Goal: Find specific page/section: Find specific page/section

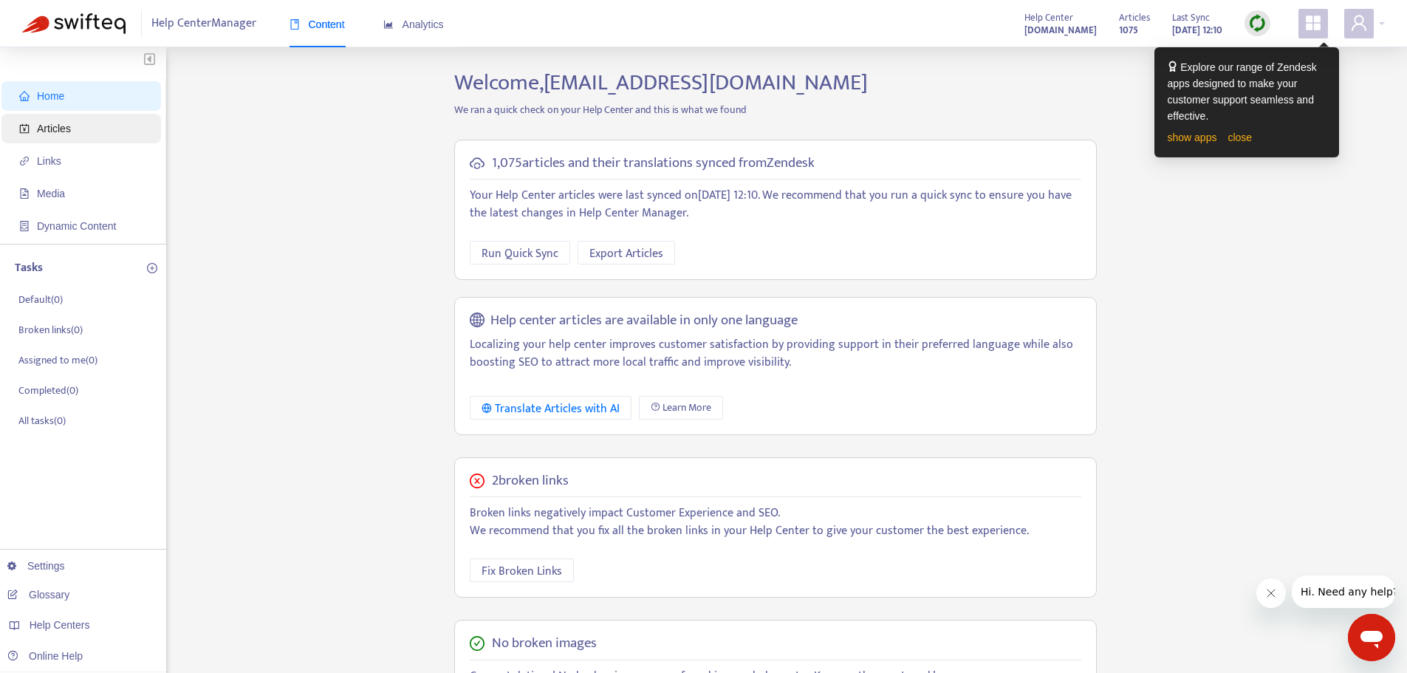
click at [68, 133] on span "Articles" at bounding box center [54, 129] width 34 height 12
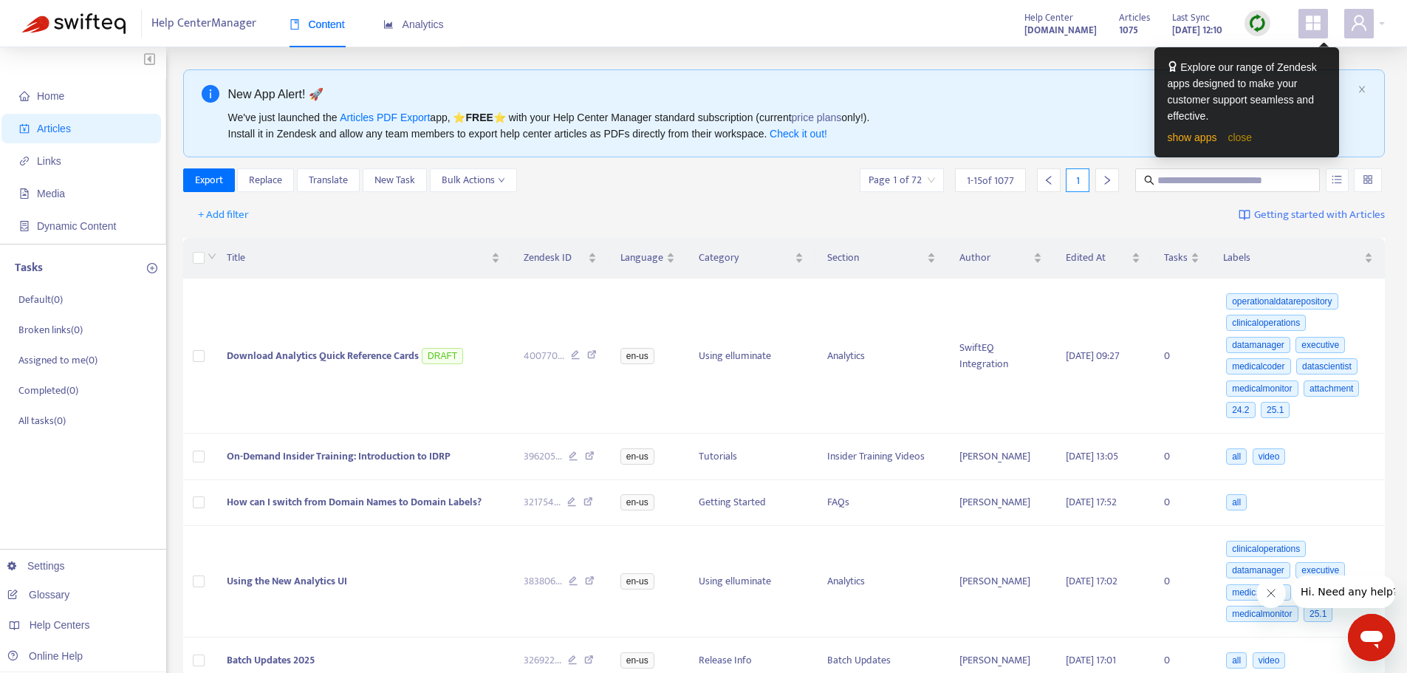
click at [1239, 140] on link "close" at bounding box center [1240, 137] width 24 height 12
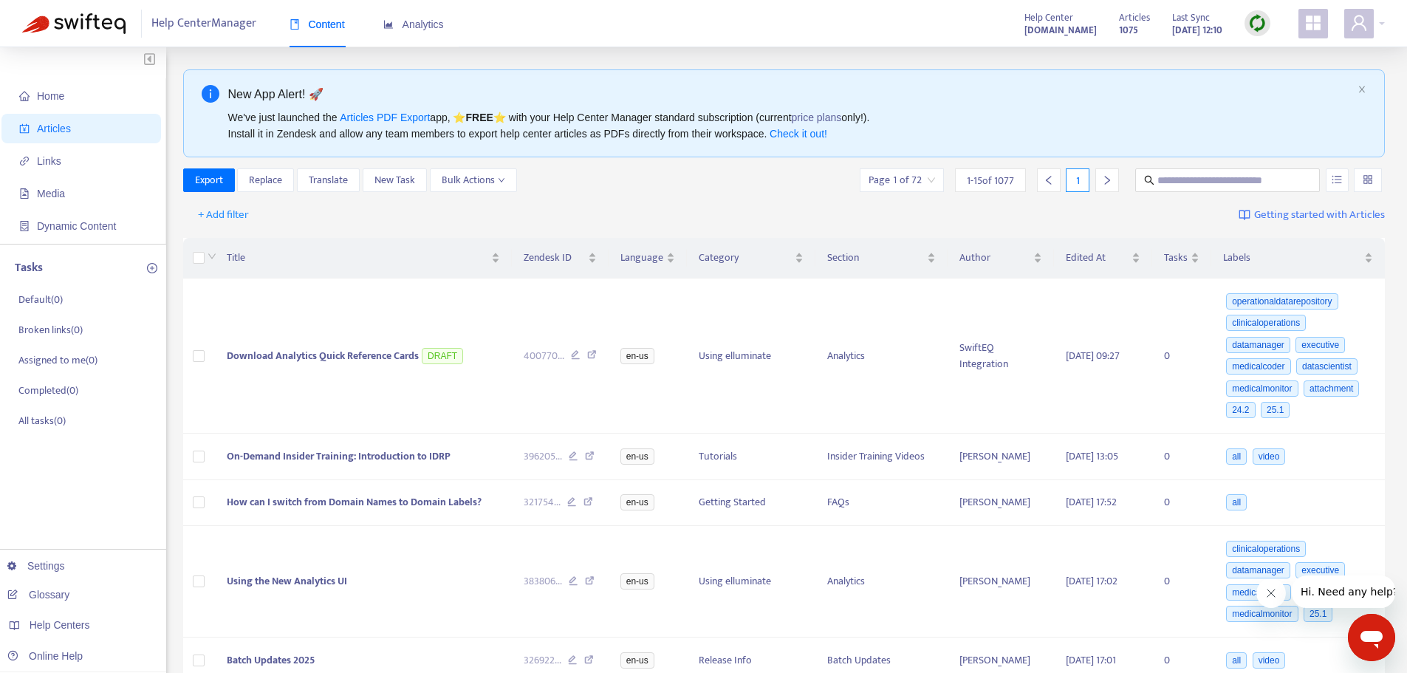
click at [1258, 21] on img at bounding box center [1258, 23] width 18 height 18
click at [1279, 75] on link "Full Sync" at bounding box center [1283, 77] width 53 height 17
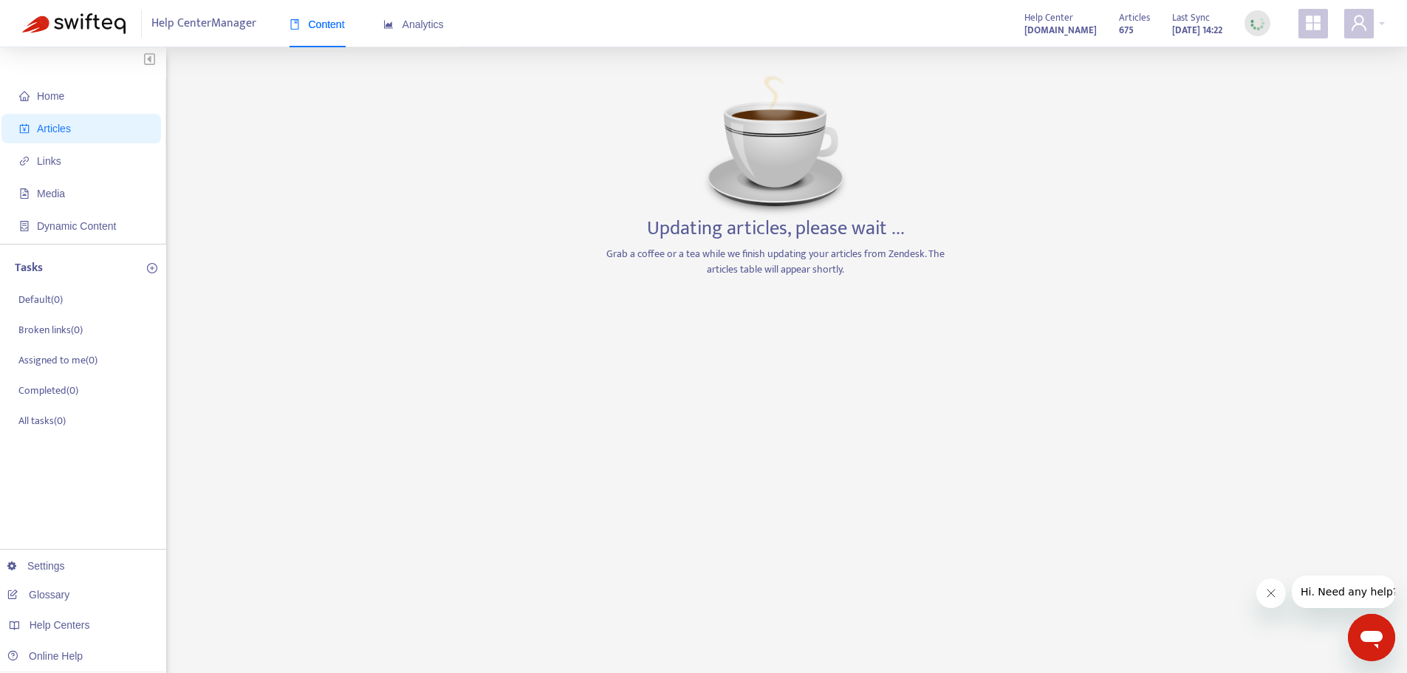
click at [1137, 297] on div "Home Articles Links Media Dynamic Content Tasks Default ( 0 ) Broken links ( 0 …" at bounding box center [703, 501] width 1363 height 864
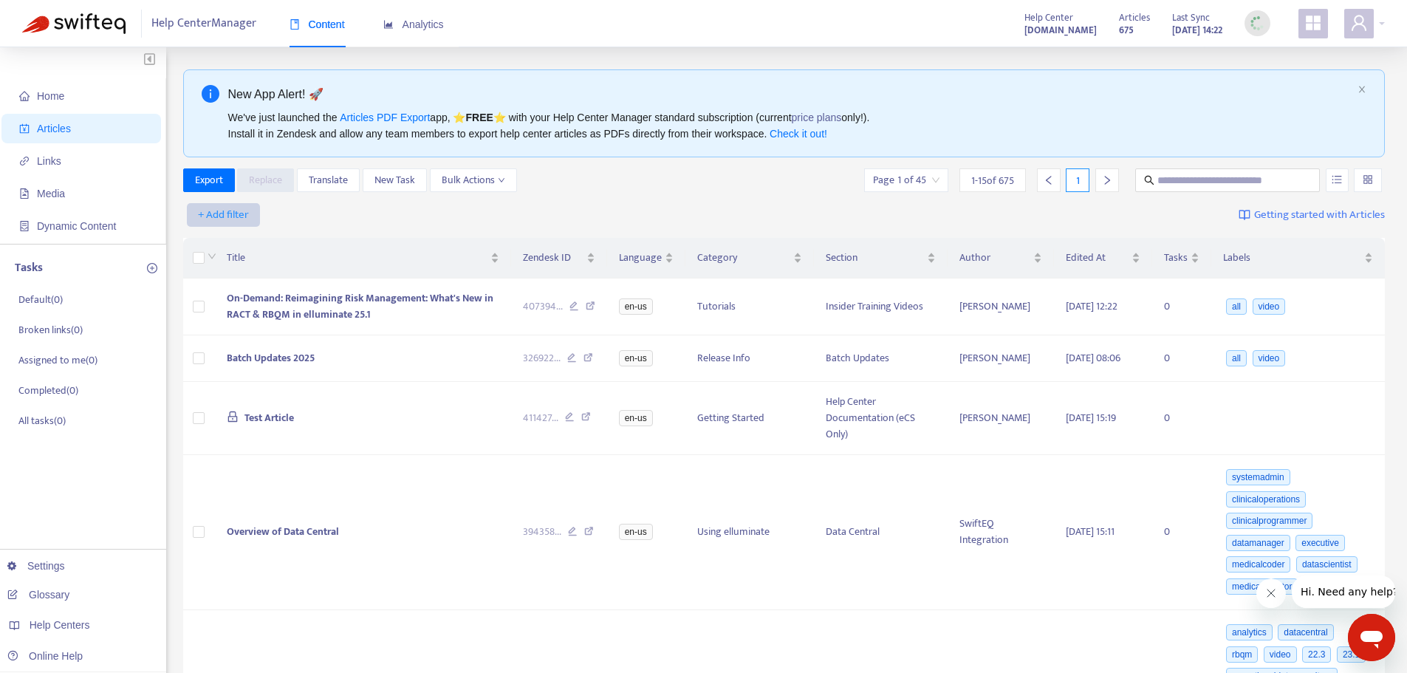
click at [224, 213] on span "+ Add filter" at bounding box center [223, 215] width 51 height 18
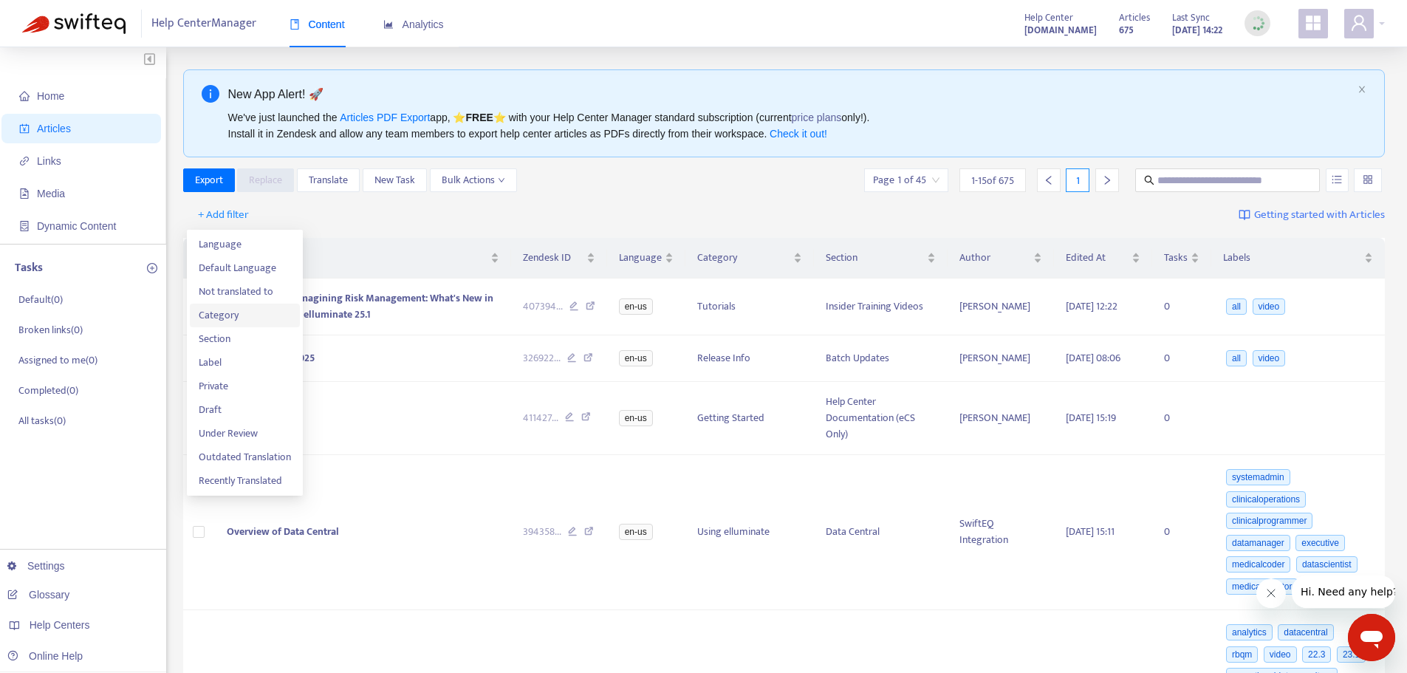
click at [218, 318] on span "Category" at bounding box center [245, 315] width 92 height 16
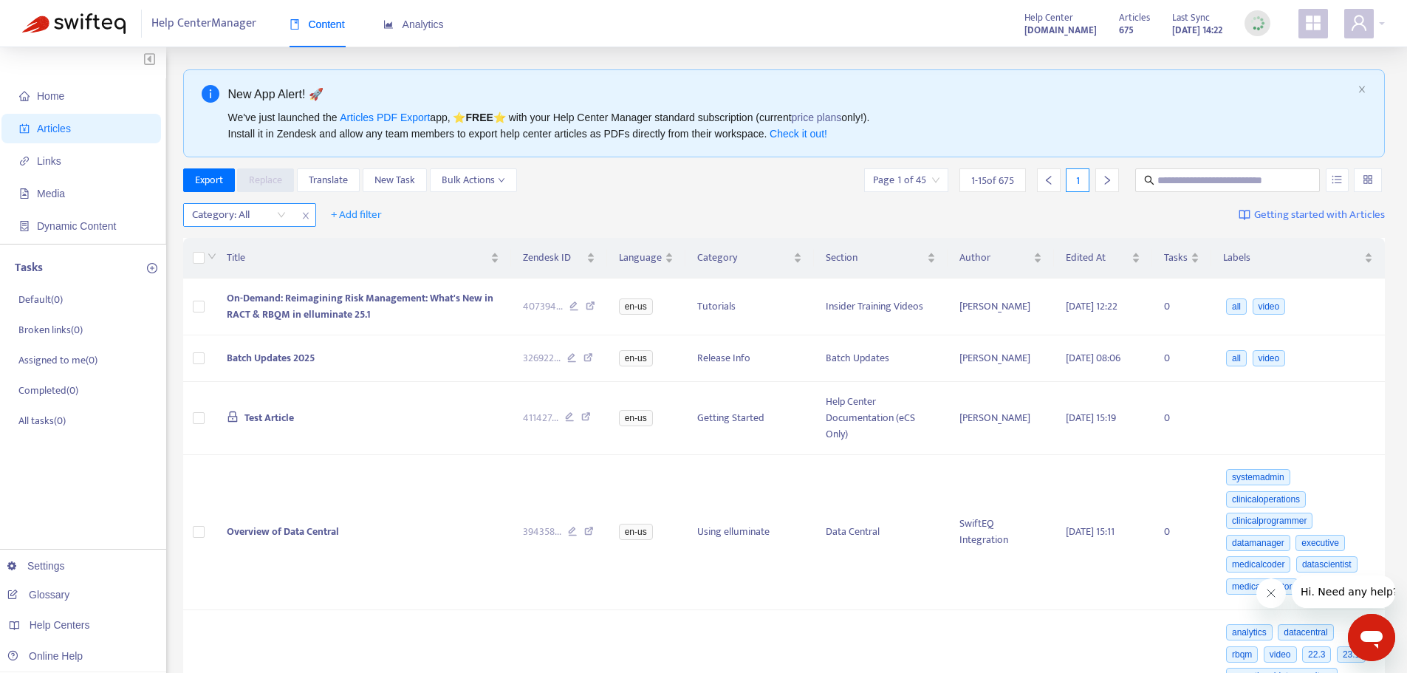
click at [282, 217] on div "Category: All" at bounding box center [239, 215] width 110 height 22
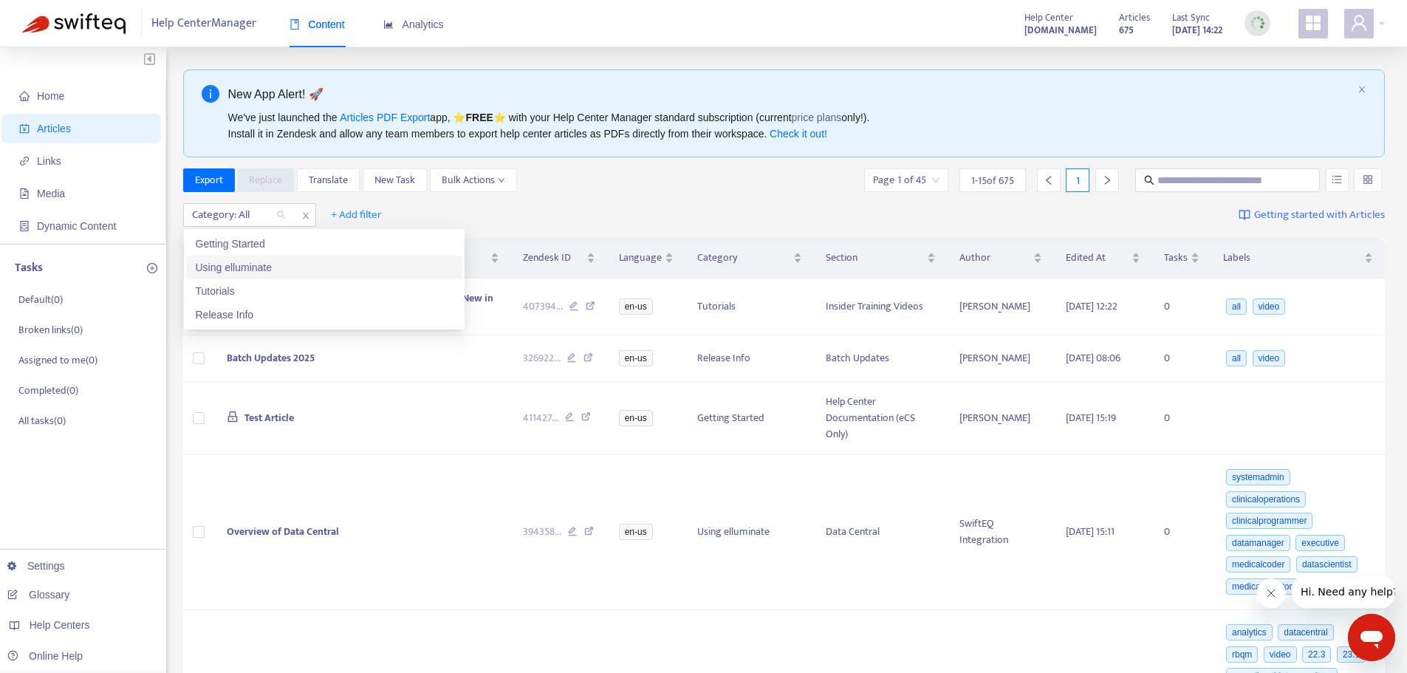
click at [255, 268] on div "Using elluminate" at bounding box center [324, 267] width 257 height 16
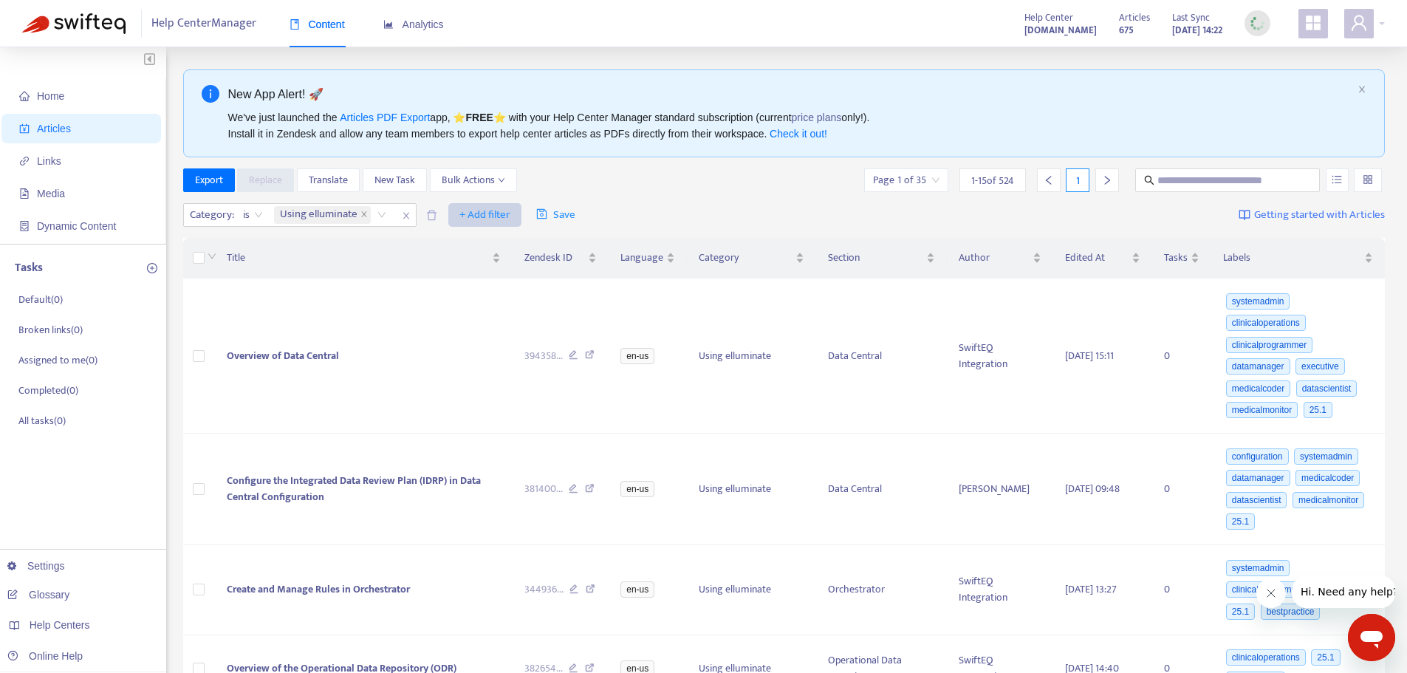
click at [487, 215] on span "+ Add filter" at bounding box center [485, 215] width 51 height 18
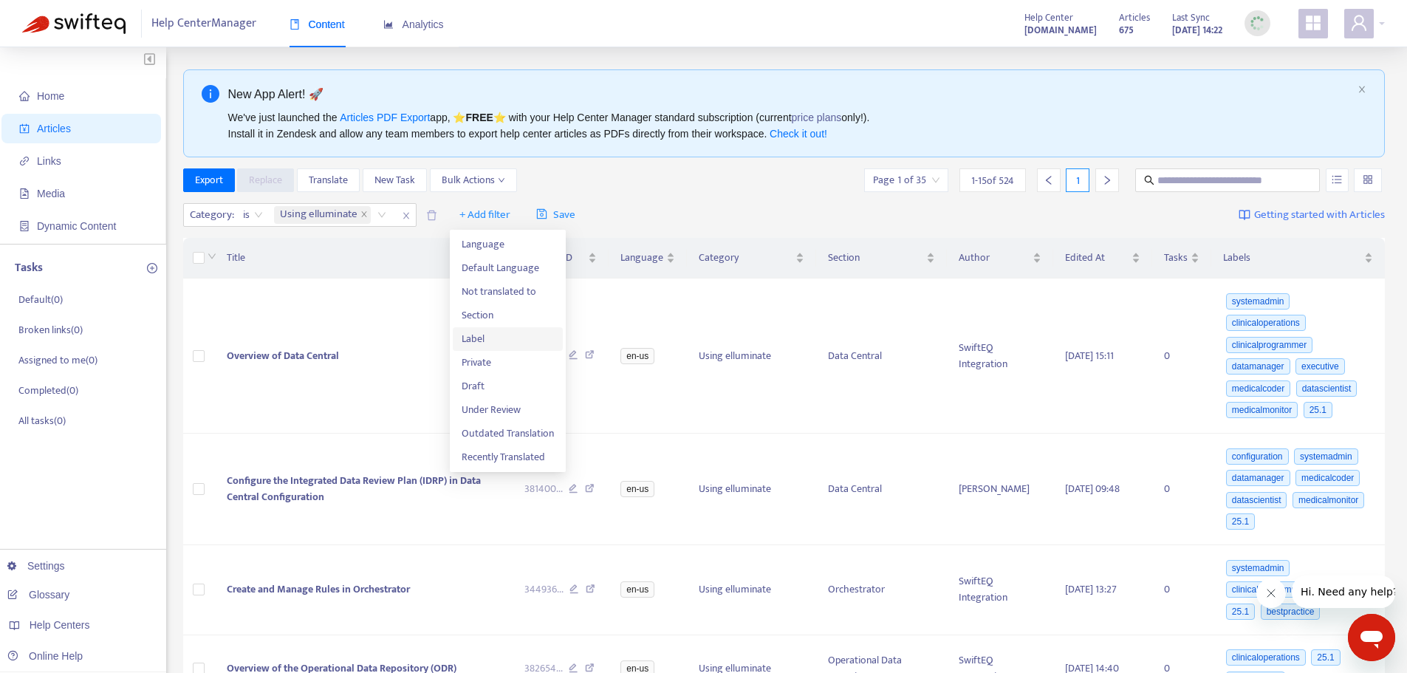
click at [490, 341] on span "Label" at bounding box center [508, 339] width 92 height 16
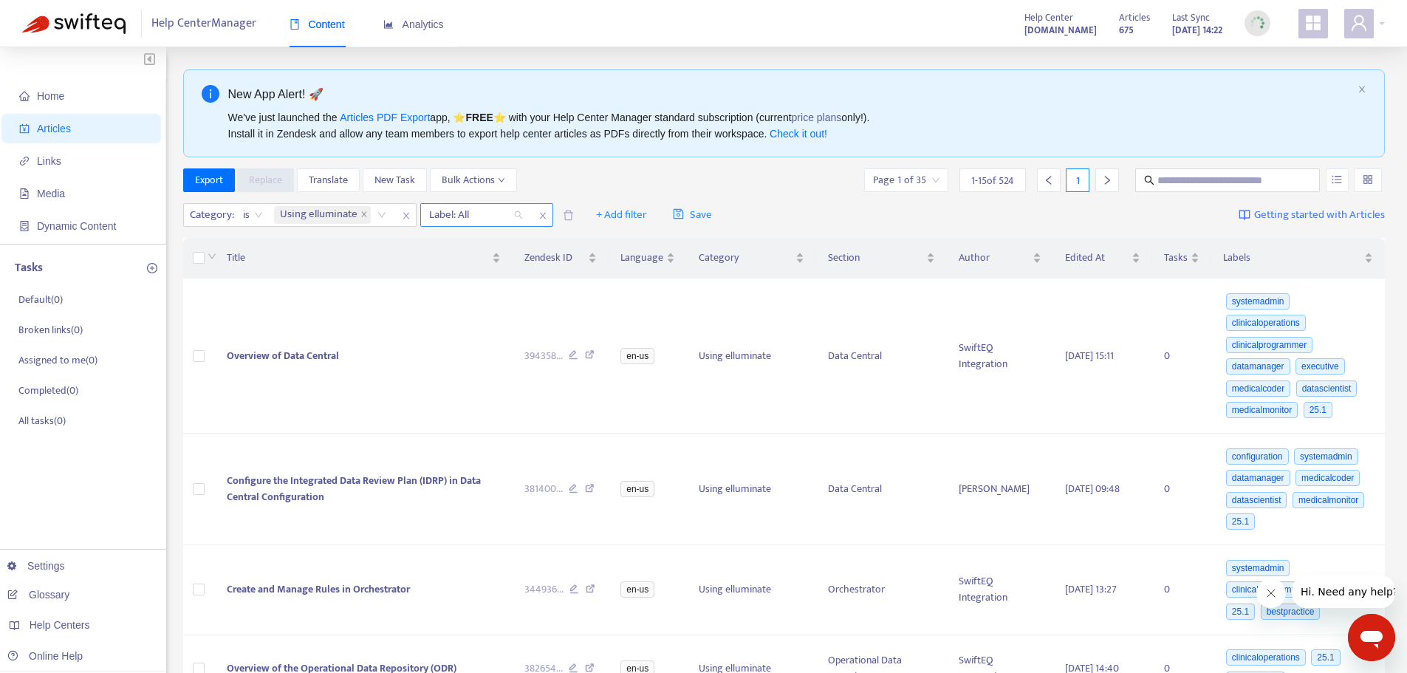
click at [518, 218] on div "Label: All" at bounding box center [476, 215] width 110 height 22
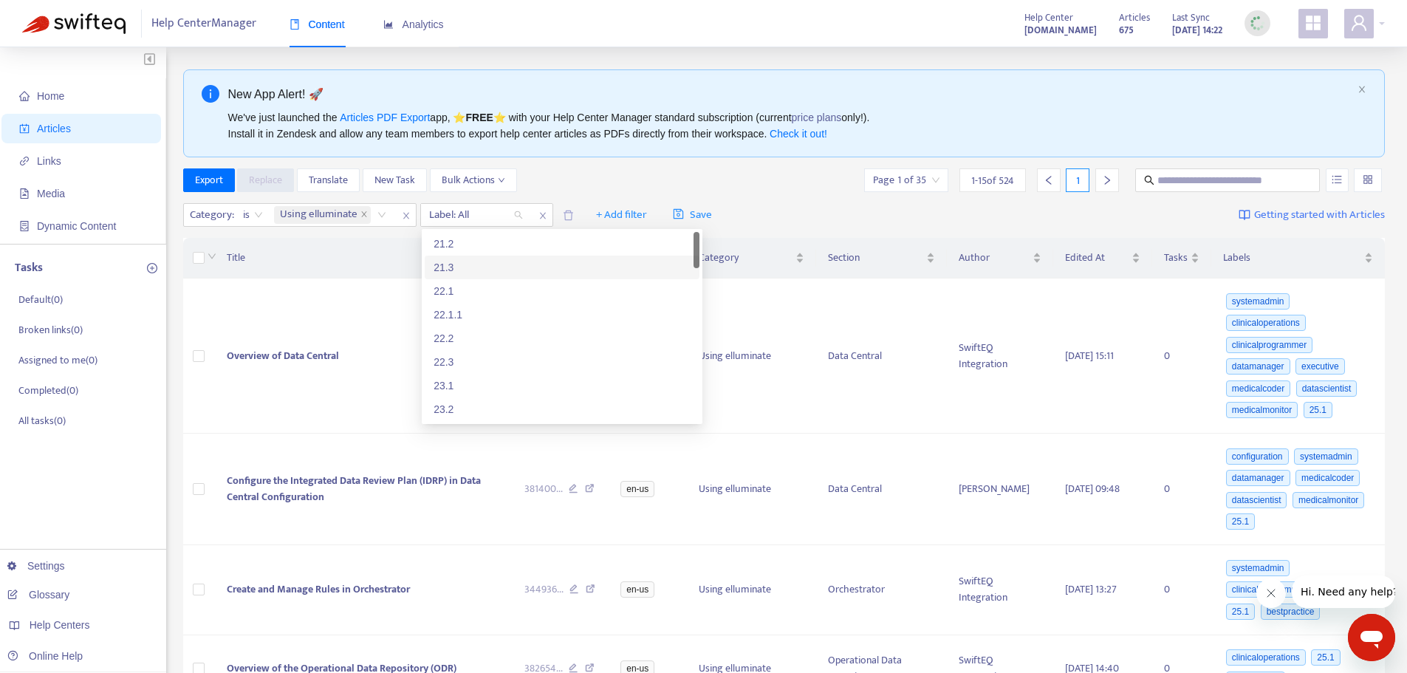
scroll to position [148, 0]
click at [456, 358] on div "25.1" at bounding box center [562, 356] width 257 height 16
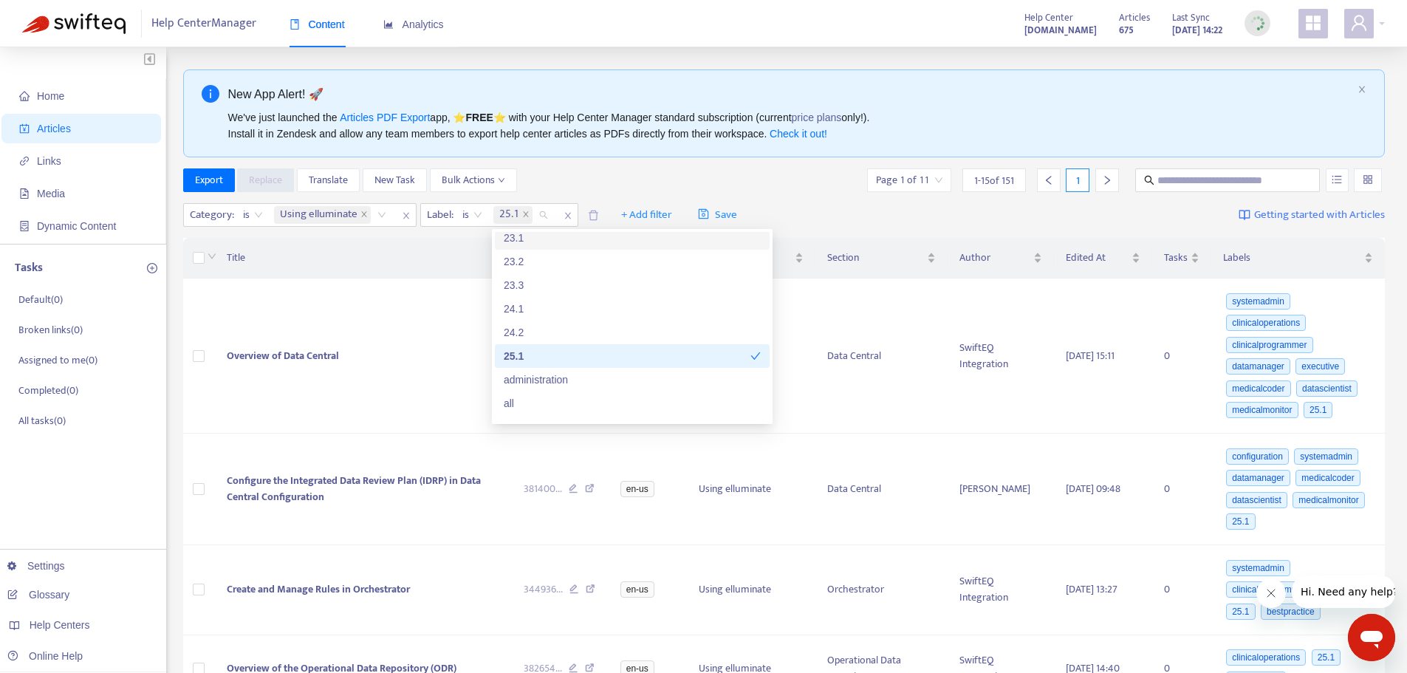
click at [623, 181] on div "Export Replace Translate New Task Bulk Actions Page 1 of 11 1 - 15 of 151 1" at bounding box center [784, 180] width 1203 height 24
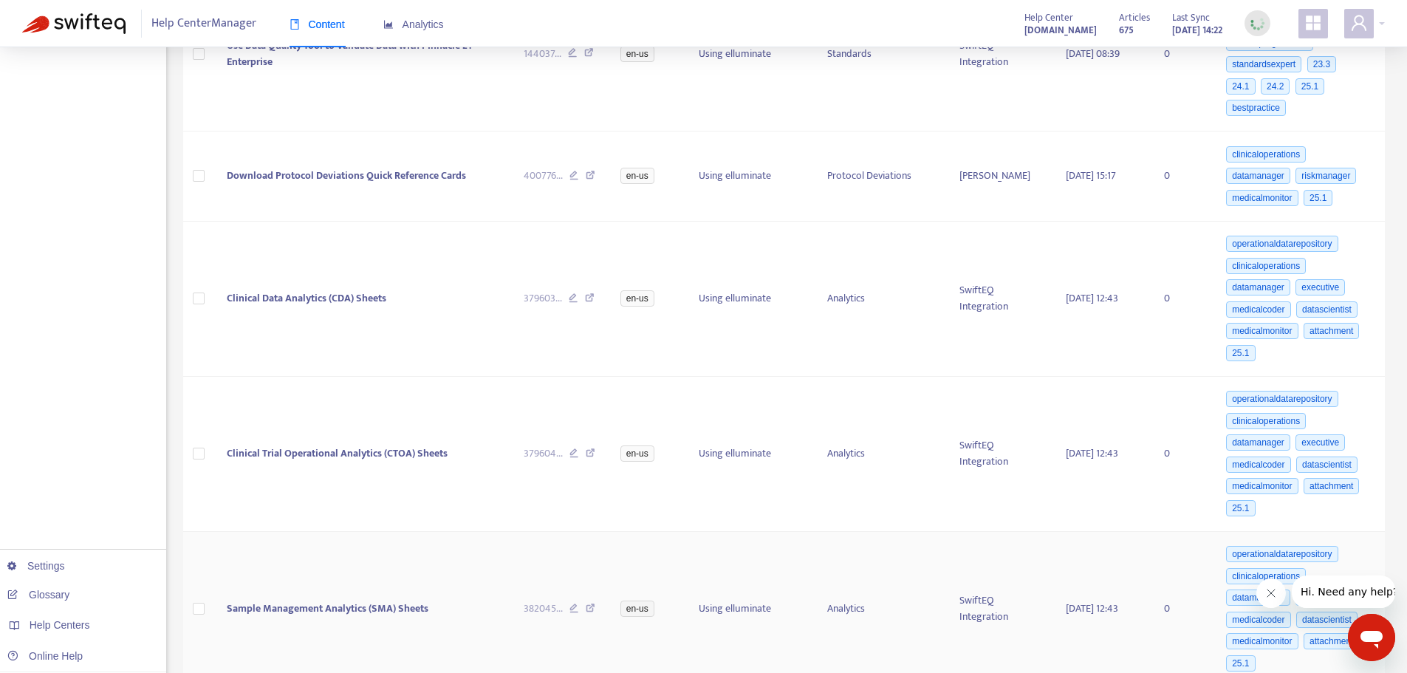
scroll to position [871, 0]
